Goal: Task Accomplishment & Management: Complete application form

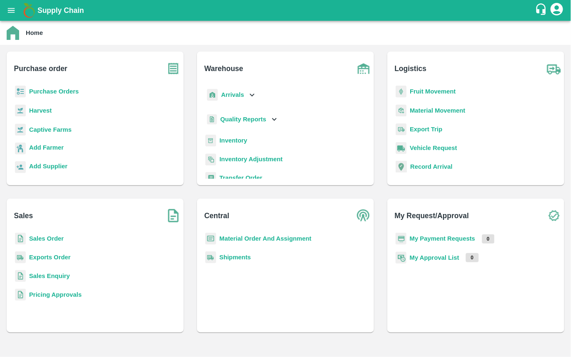
click at [67, 93] on b "Purchase Orders" at bounding box center [54, 91] width 50 height 7
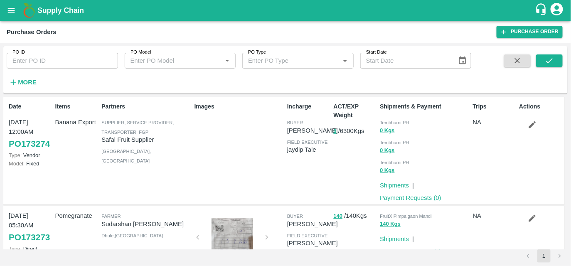
click at [77, 66] on input "PO ID" at bounding box center [62, 61] width 111 height 16
paste input "172857"
type input "172857"
click at [543, 62] on button "submit" at bounding box center [549, 60] width 27 height 12
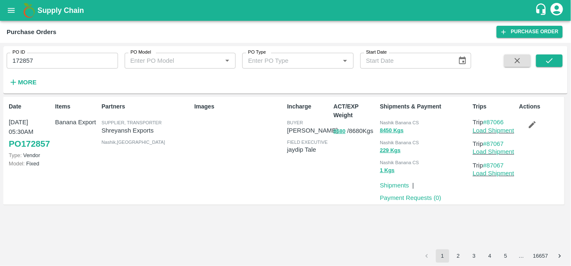
click at [32, 151] on link "PO 172857" at bounding box center [29, 143] width 41 height 15
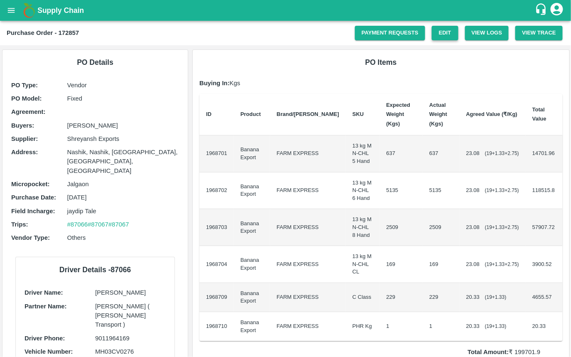
click at [444, 31] on link "Edit" at bounding box center [445, 33] width 27 height 15
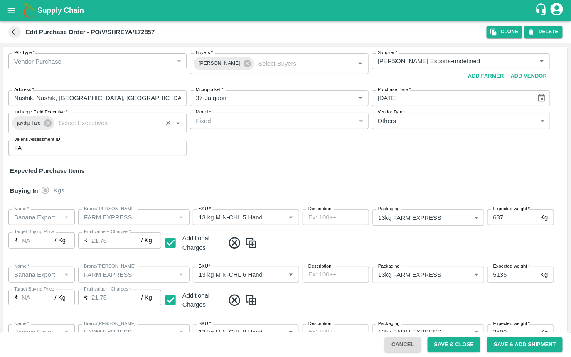
click at [33, 122] on span "jaydip Tale" at bounding box center [29, 123] width 34 height 9
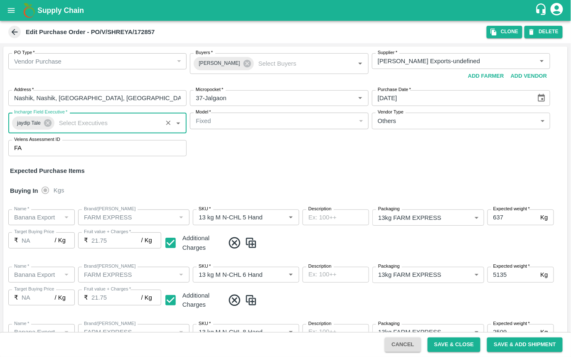
click at [24, 124] on span "jaydip Tale" at bounding box center [29, 123] width 34 height 9
click at [20, 123] on span "jaydip Tale" at bounding box center [29, 123] width 34 height 9
click at [221, 138] on div "PO Type   * Vendor Purchase 2 PO Type Buyers   * Ajit Otari Buyers   * Supplier…" at bounding box center [285, 105] width 564 height 116
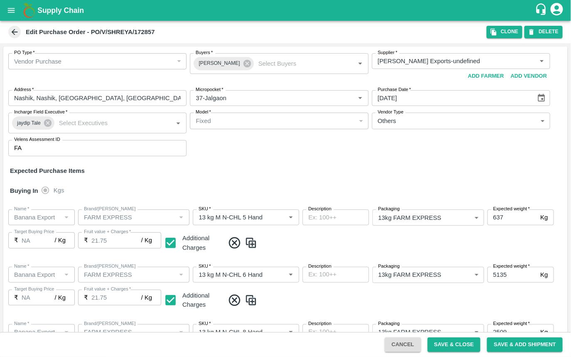
click at [203, 146] on div "PO Type   * Vendor Purchase 2 PO Type Buyers   * Ajit Otari Buyers   * Supplier…" at bounding box center [285, 105] width 564 height 116
click at [261, 167] on div "Expected Purchase Items" at bounding box center [285, 170] width 551 height 9
click at [229, 161] on div "PO Type   * Vendor Purchase 2 PO Type Buyers   * Ajit Otari Buyers   * Supplier…" at bounding box center [285, 105] width 564 height 116
click at [75, 121] on input "Incharge Field Executive   *" at bounding box center [108, 123] width 104 height 11
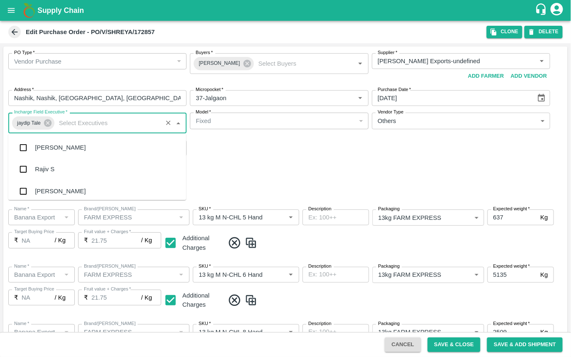
click at [236, 180] on div "Buying In Kgs" at bounding box center [285, 191] width 564 height 24
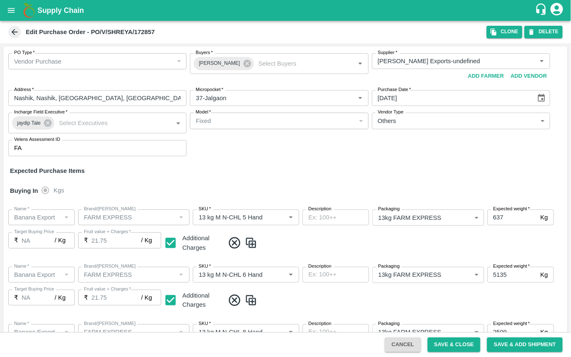
click at [253, 145] on div "PO Type   * Vendor Purchase 2 PO Type Buyers   * Ajit Otari Buyers   * Supplier…" at bounding box center [285, 105] width 564 height 116
click at [255, 68] on input "Buyers   *" at bounding box center [298, 63] width 86 height 11
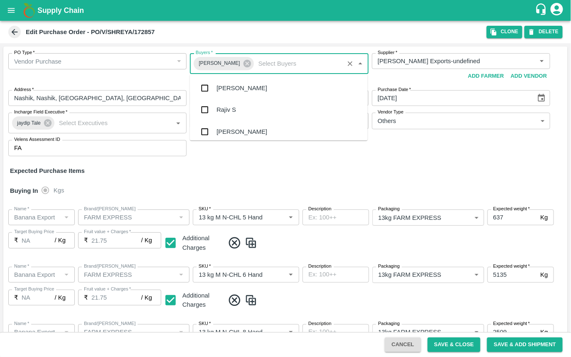
click at [275, 184] on div "Buying In Kgs" at bounding box center [285, 191] width 564 height 24
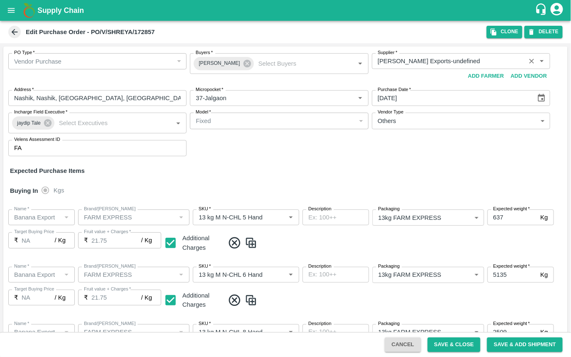
click at [422, 59] on input "Supplier   *" at bounding box center [448, 61] width 149 height 11
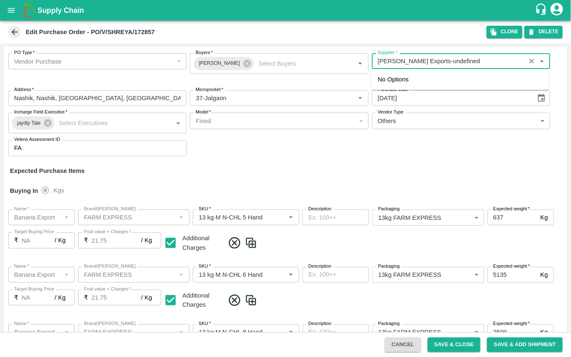
click at [397, 62] on input "Supplier   *" at bounding box center [448, 61] width 149 height 11
click at [375, 159] on div "PO Type   * Vendor Purchase 2 PO Type Buyers   * Ajit Otari Buyers   * Supplier…" at bounding box center [285, 105] width 564 height 116
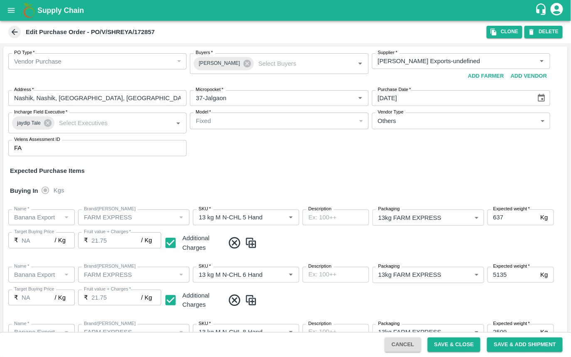
click at [223, 145] on div "PO Type   * Vendor Purchase 2 PO Type Buyers   * Ajit Otari Buyers   * Supplier…" at bounding box center [285, 105] width 564 height 116
click at [133, 145] on input "Velens Assessment ID" at bounding box center [106, 148] width 162 height 16
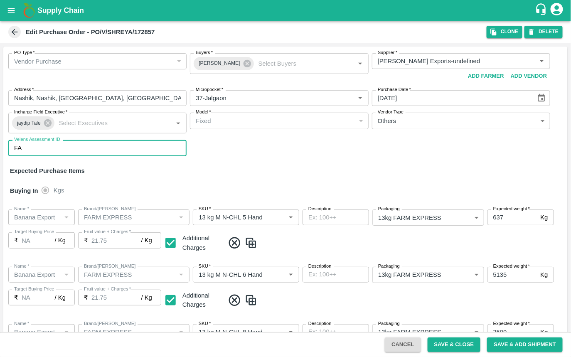
click at [255, 152] on div "PO Type   * Vendor Purchase 2 PO Type Buyers   * Ajit Otari Buyers   * Supplier…" at bounding box center [285, 105] width 564 height 116
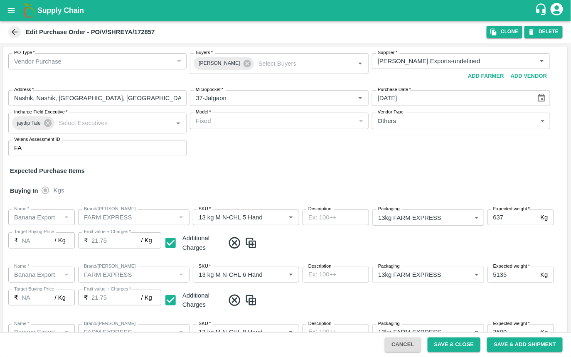
click at [268, 119] on div "Fixed" at bounding box center [275, 120] width 159 height 9
click at [260, 148] on div "PO Type   * Vendor Purchase 2 PO Type Buyers   * Ajit Otari Buyers   * Supplier…" at bounding box center [285, 105] width 564 height 116
click at [247, 145] on div "PO Type   * Vendor Purchase 2 PO Type Buyers   * Ajit Otari Buyers   * Supplier…" at bounding box center [285, 105] width 564 height 116
